Goal: Transaction & Acquisition: Purchase product/service

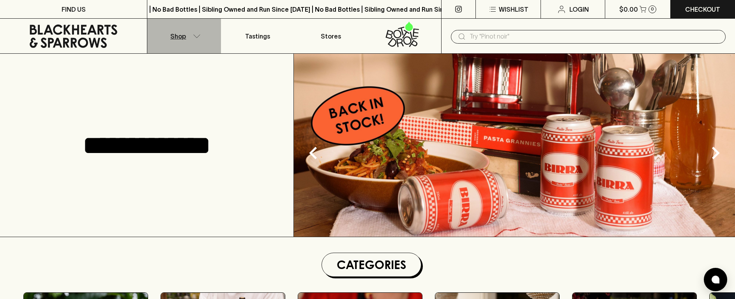
click at [198, 33] on button "Shop" at bounding box center [183, 36] width 73 height 35
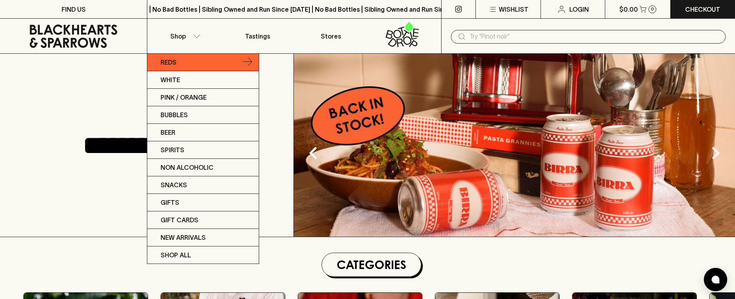
click at [170, 62] on p "Reds" at bounding box center [169, 62] width 16 height 9
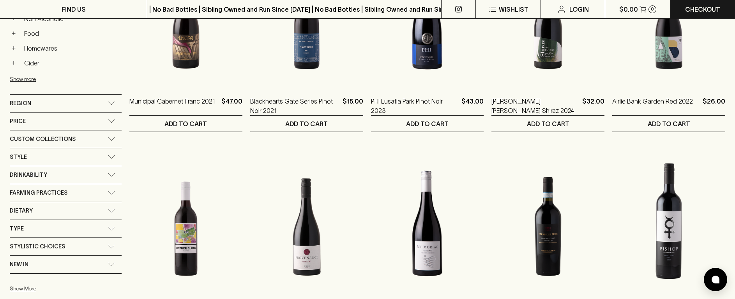
scroll to position [416, 0]
click at [105, 112] on div "Price" at bounding box center [66, 121] width 112 height 18
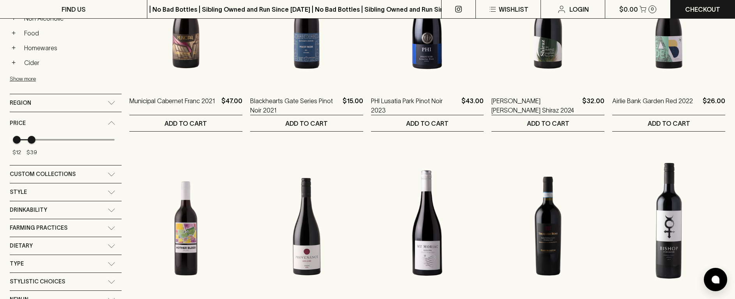
type input "40"
drag, startPoint x: 106, startPoint y: 131, endPoint x: 31, endPoint y: 133, distance: 74.8
click at [31, 136] on span "$40" at bounding box center [32, 140] width 8 height 8
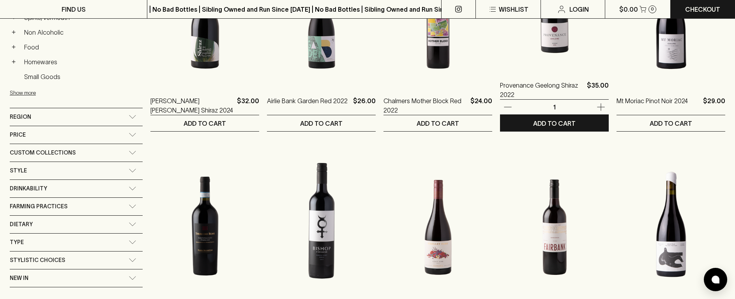
click at [501, 44] on img at bounding box center [554, 1] width 109 height 136
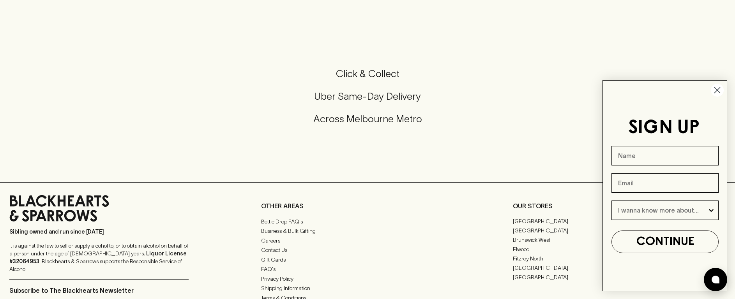
scroll to position [-6, 0]
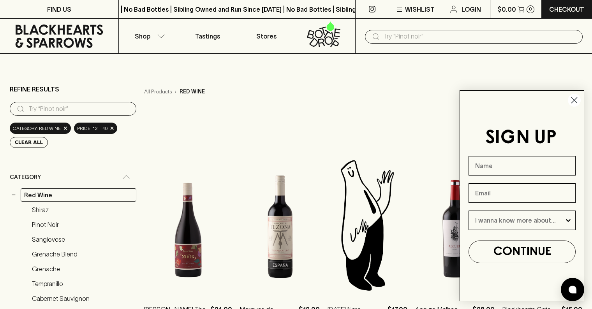
click at [574, 97] on circle "Close dialog" at bounding box center [574, 100] width 13 height 13
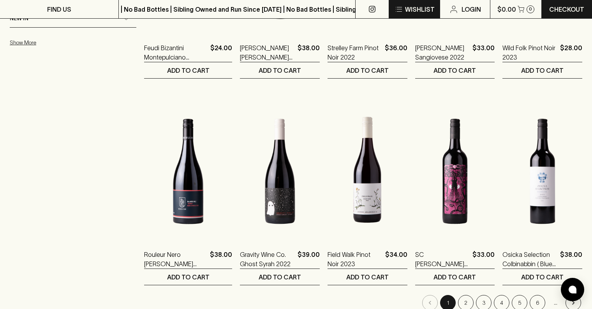
scroll to position [679, 0]
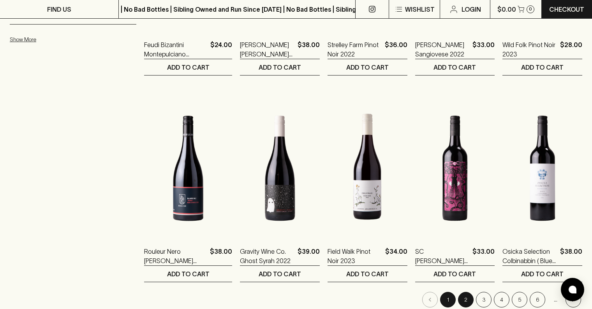
click at [466, 292] on button "2" at bounding box center [466, 300] width 16 height 16
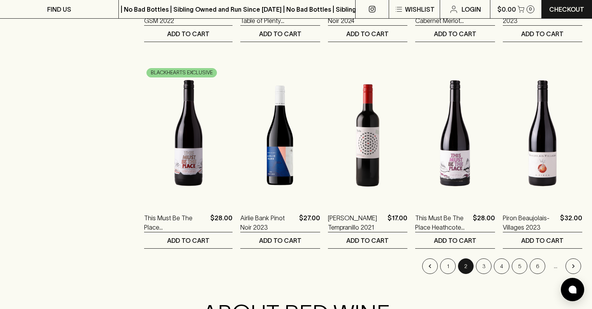
scroll to position [714, 0]
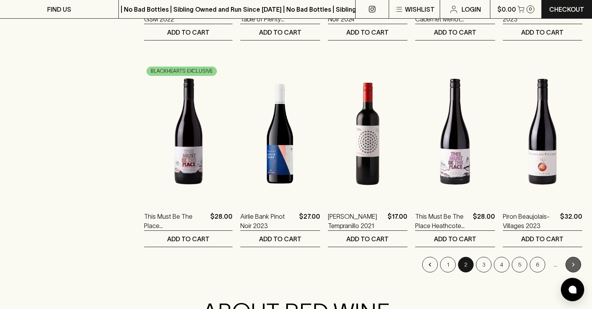
click at [570, 261] on icon "Go to next page" at bounding box center [574, 265] width 8 height 8
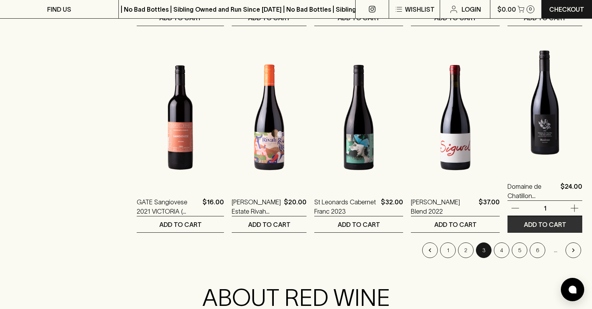
scroll to position [730, 0]
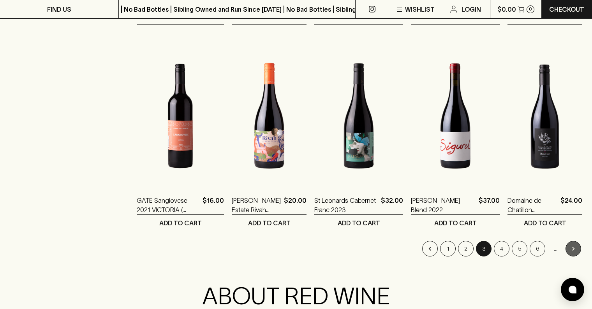
click at [574, 245] on icon "Go to next page" at bounding box center [574, 249] width 8 height 8
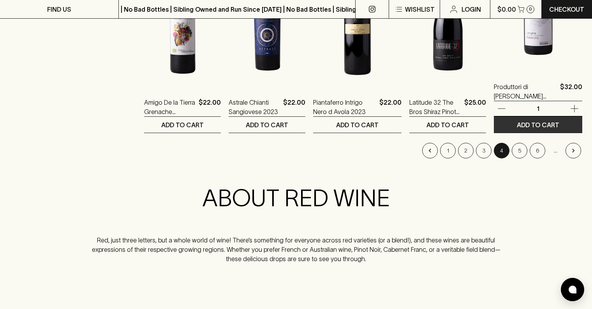
scroll to position [840, 0]
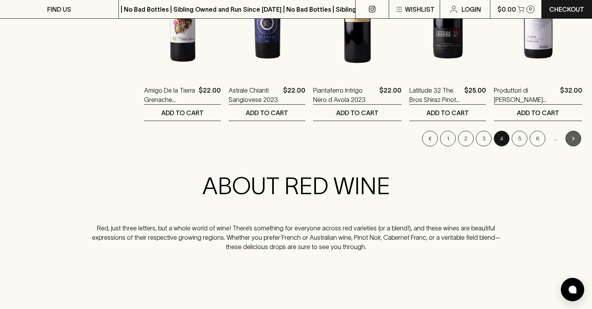
click at [577, 135] on icon "Go to next page" at bounding box center [574, 139] width 8 height 8
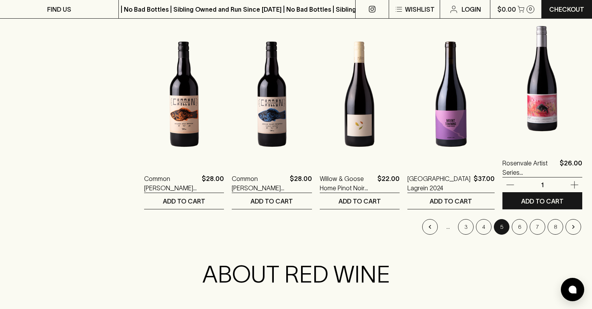
scroll to position [752, 0]
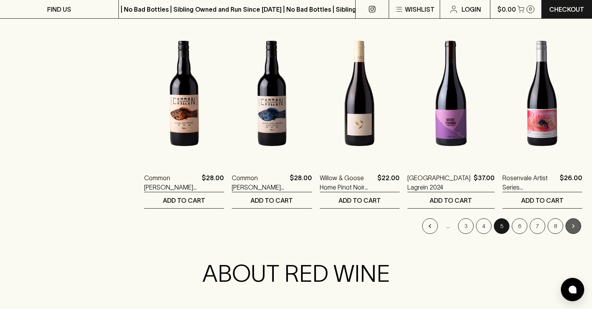
click at [576, 222] on icon "Go to next page" at bounding box center [574, 226] width 8 height 8
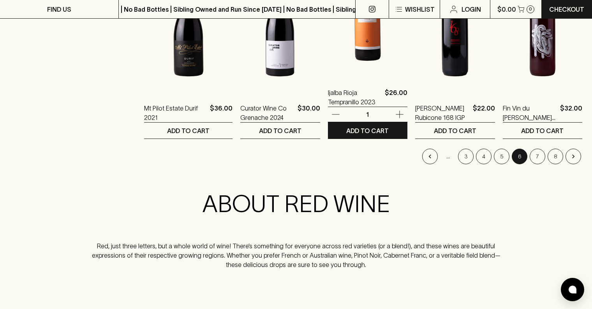
scroll to position [823, 0]
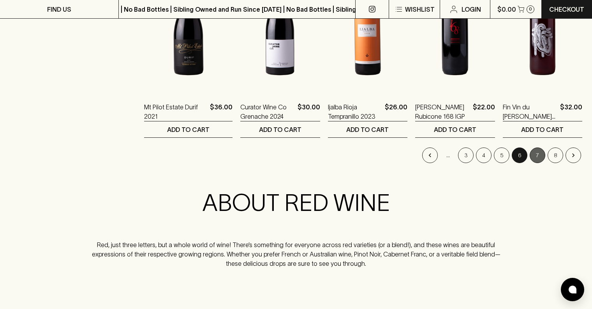
click at [537, 148] on button "7" at bounding box center [538, 156] width 16 height 16
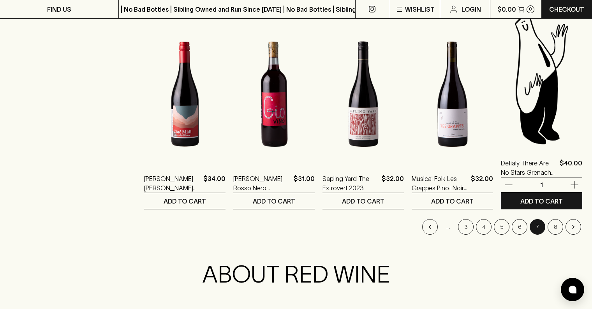
scroll to position [754, 0]
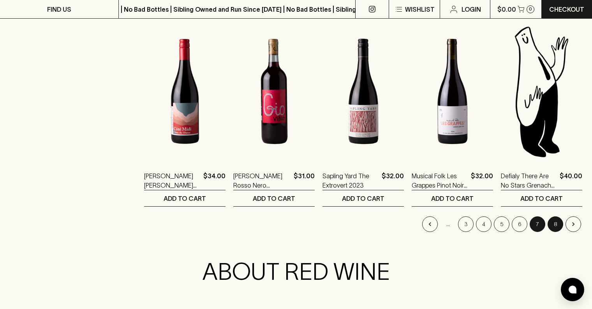
click at [555, 217] on button "8" at bounding box center [556, 225] width 16 height 16
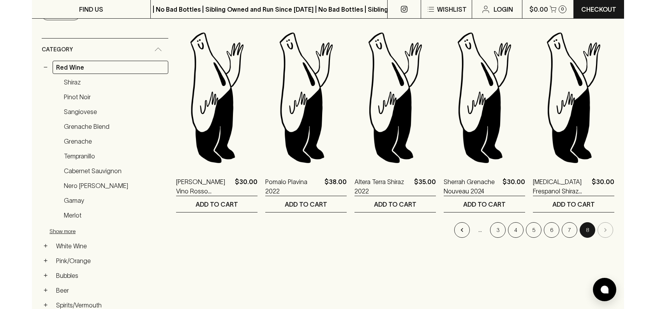
scroll to position [129, 0]
